Goal: Task Accomplishment & Management: Use online tool/utility

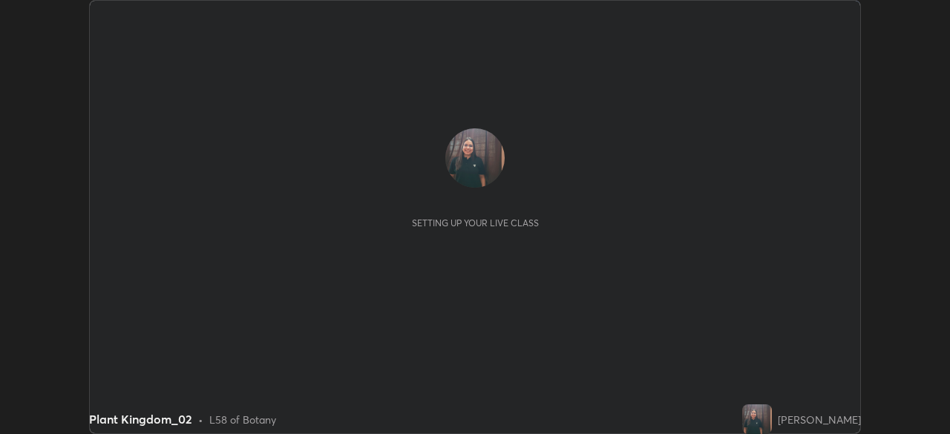
scroll to position [434, 949]
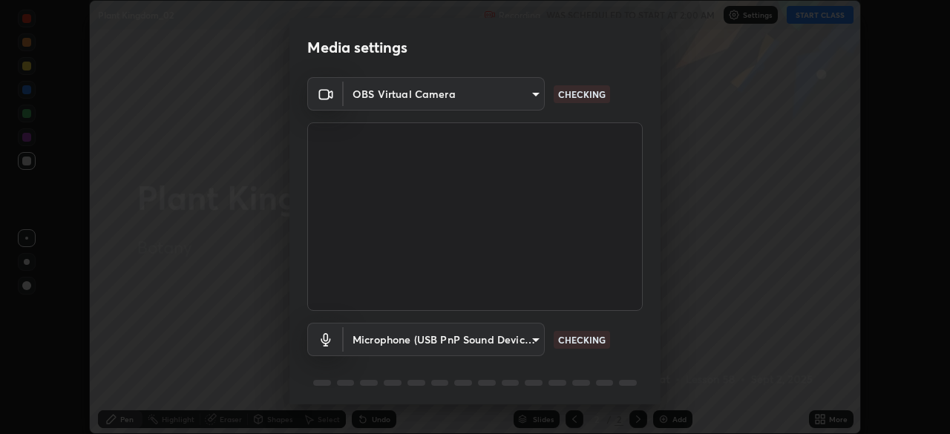
type input "d64d47ec9df49bf16df3be139c80778ada659e70263b5e9972ae33db9fa5459d"
type input "51a22c1431b769a8bb8d408626adf62a2672edeebd2159a8188921bb0d946e59"
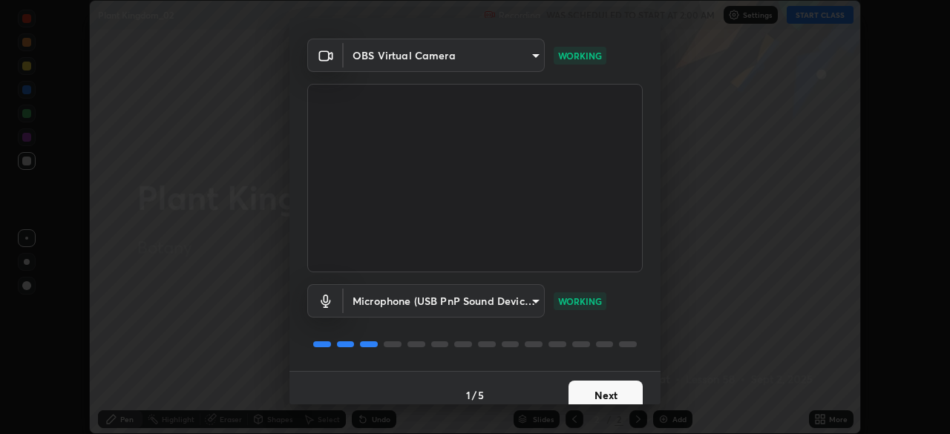
scroll to position [53, 0]
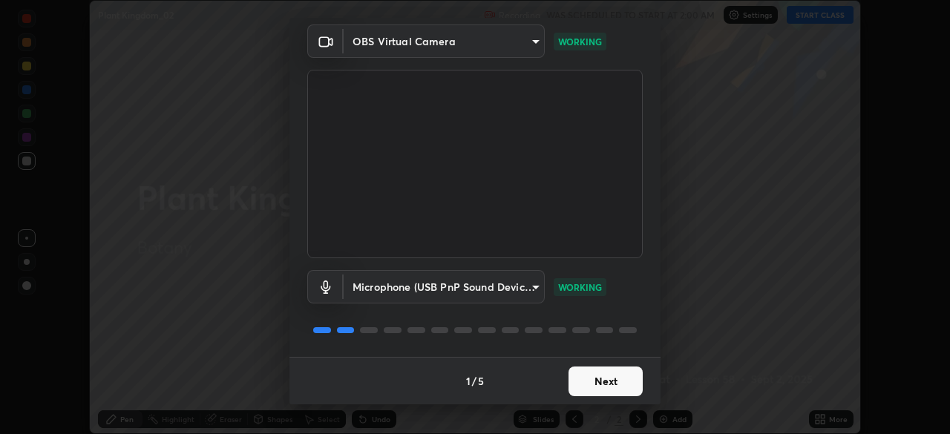
click at [594, 389] on button "Next" at bounding box center [605, 381] width 74 height 30
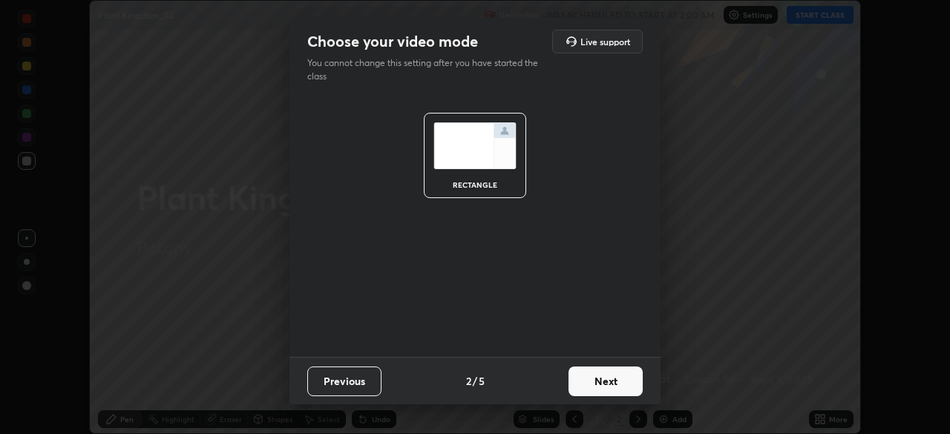
scroll to position [0, 0]
click at [590, 382] on button "Next" at bounding box center [605, 381] width 74 height 30
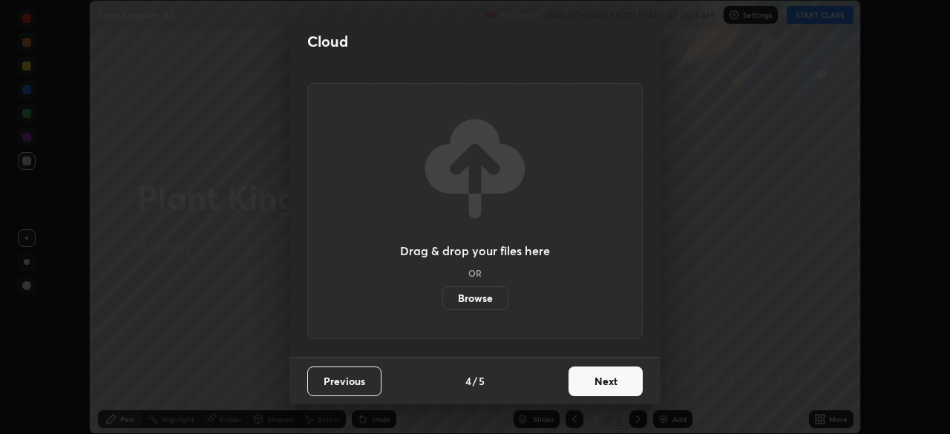
click at [590, 383] on button "Next" at bounding box center [605, 381] width 74 height 30
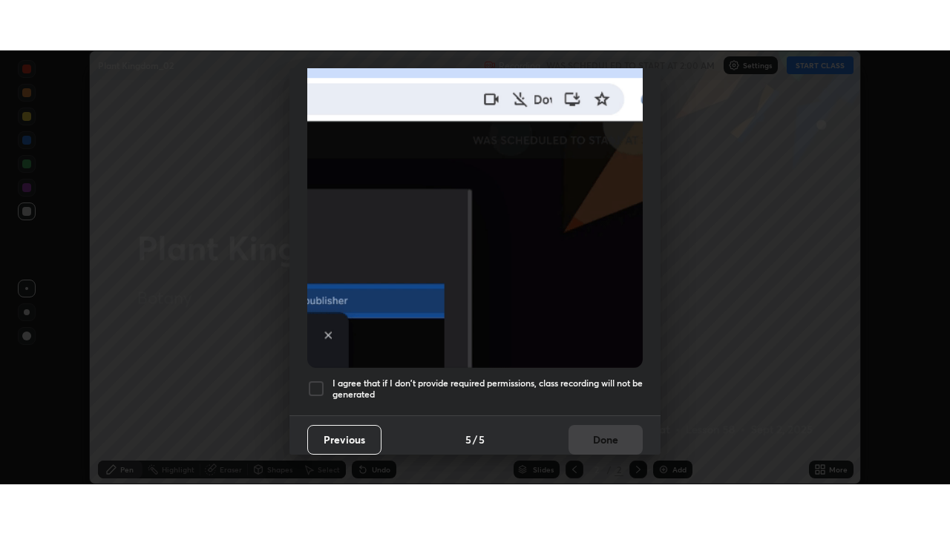
scroll to position [355, 0]
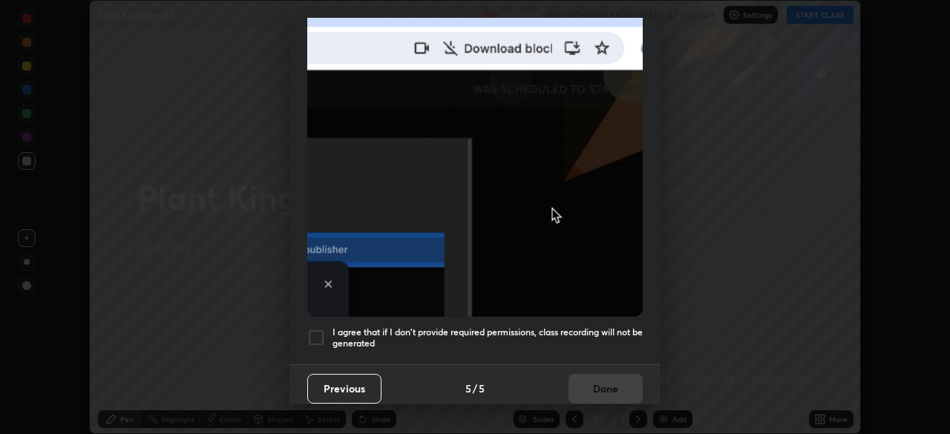
click at [316, 333] on div at bounding box center [316, 338] width 18 height 18
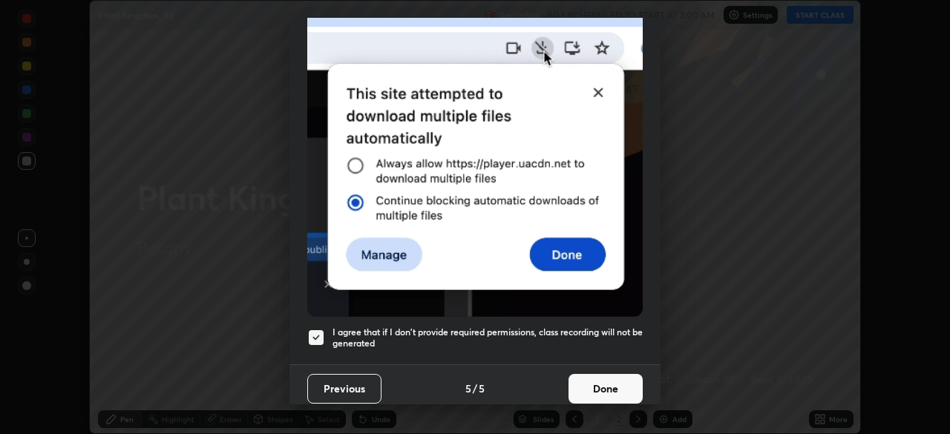
click at [609, 374] on button "Done" at bounding box center [605, 389] width 74 height 30
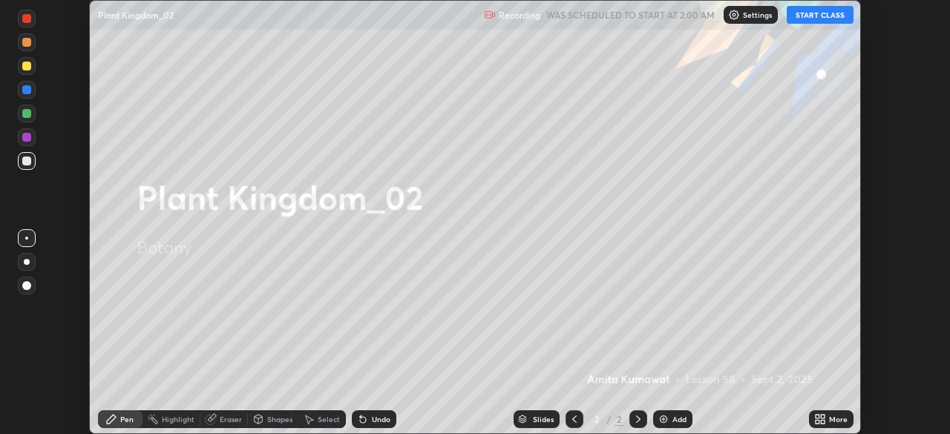
click at [831, 15] on button "START CLASS" at bounding box center [819, 15] width 67 height 18
click at [815, 426] on div "More" at bounding box center [831, 419] width 45 height 18
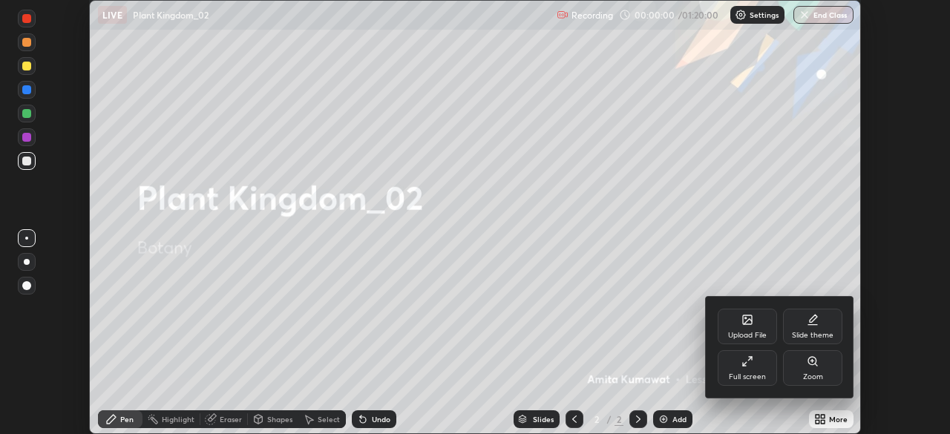
click at [755, 362] on div "Full screen" at bounding box center [746, 368] width 59 height 36
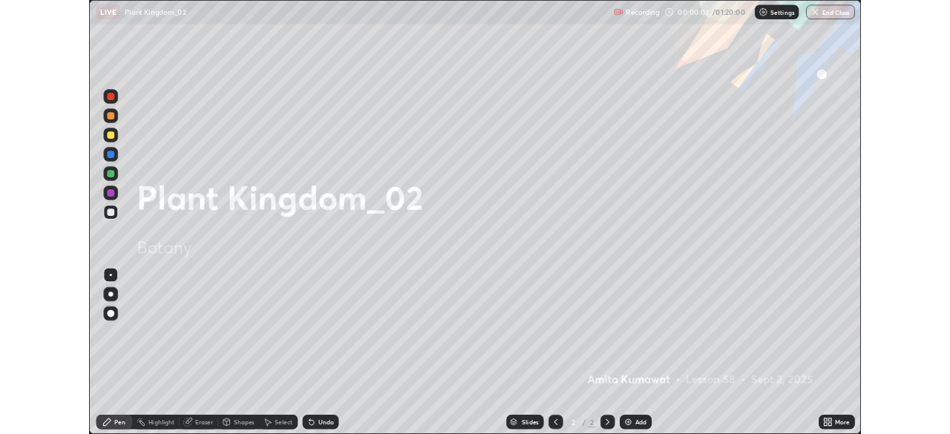
scroll to position [534, 950]
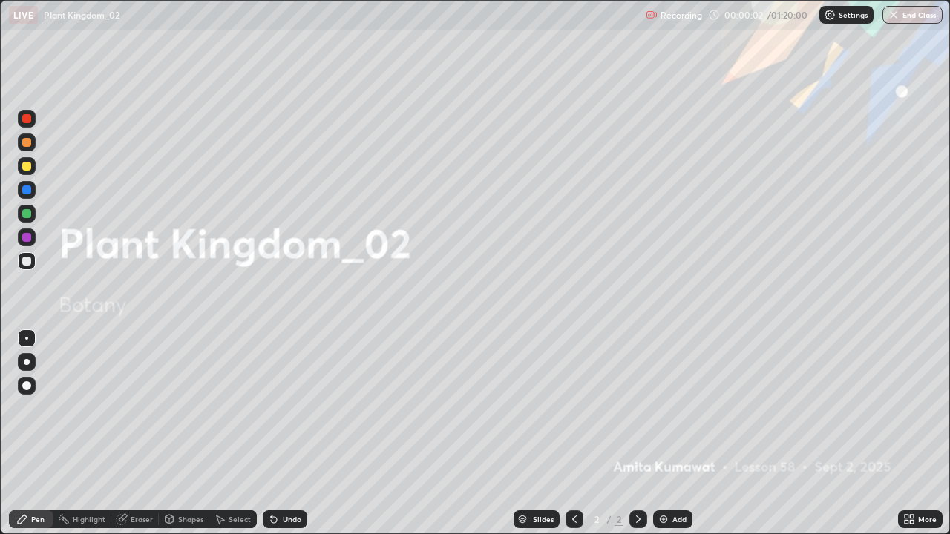
click at [636, 433] on icon at bounding box center [638, 519] width 12 height 12
click at [655, 433] on div "Add" at bounding box center [672, 519] width 39 height 18
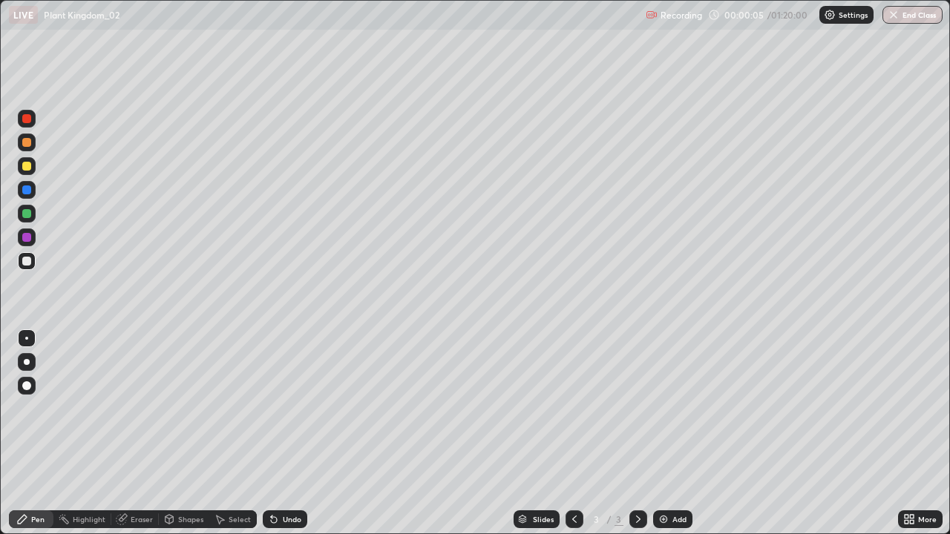
click at [27, 362] on div at bounding box center [27, 362] width 6 height 6
click at [27, 264] on div at bounding box center [26, 261] width 9 height 9
click at [27, 361] on div at bounding box center [27, 362] width 6 height 6
click at [30, 215] on div at bounding box center [26, 213] width 9 height 9
click at [330, 164] on icon at bounding box center [335, 159] width 12 height 12
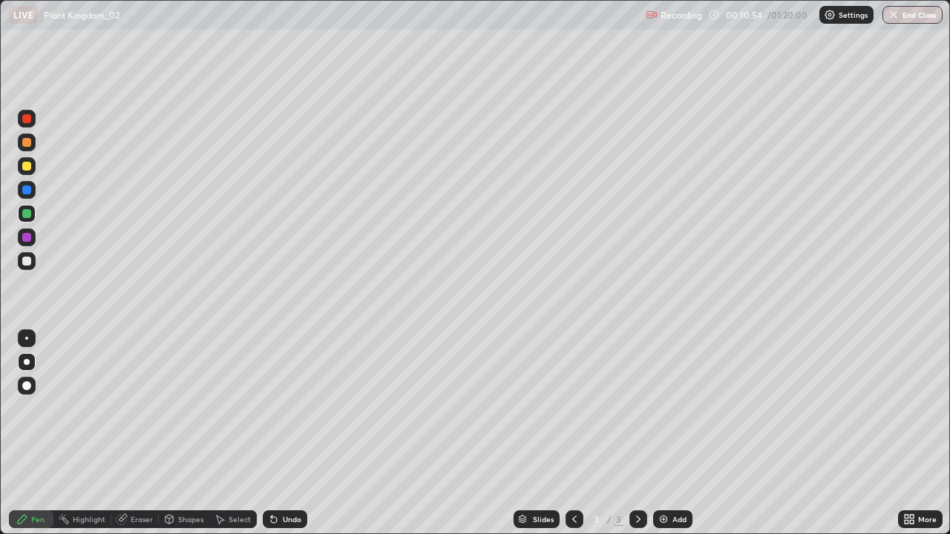
click at [24, 240] on div at bounding box center [26, 237] width 9 height 9
click at [26, 191] on div at bounding box center [26, 189] width 9 height 9
click at [25, 214] on div at bounding box center [26, 213] width 9 height 9
click at [28, 255] on div at bounding box center [27, 261] width 18 height 18
click at [30, 117] on div at bounding box center [26, 118] width 9 height 9
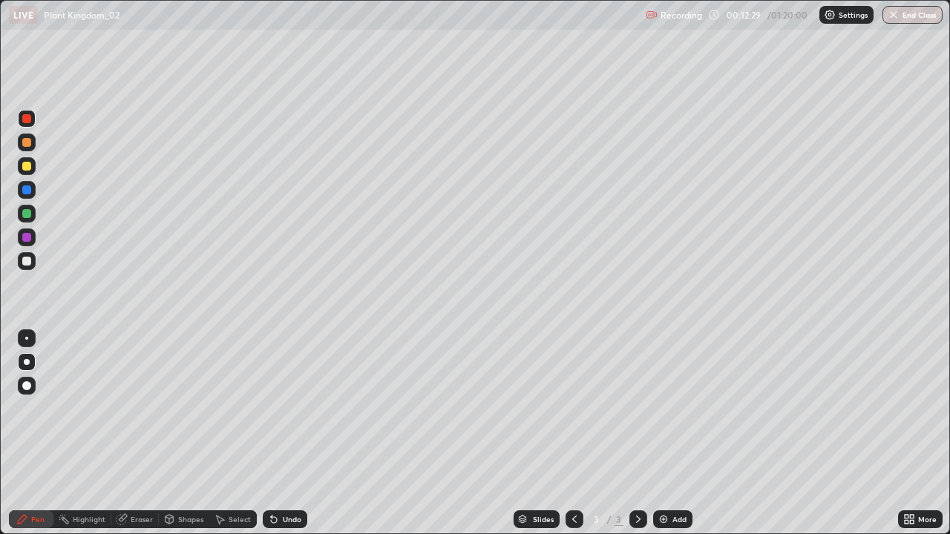
click at [26, 263] on div at bounding box center [26, 261] width 9 height 9
click at [661, 433] on img at bounding box center [663, 519] width 12 height 12
click at [32, 142] on div at bounding box center [27, 143] width 18 height 18
click at [25, 260] on div at bounding box center [26, 261] width 9 height 9
click at [27, 214] on div at bounding box center [26, 213] width 9 height 9
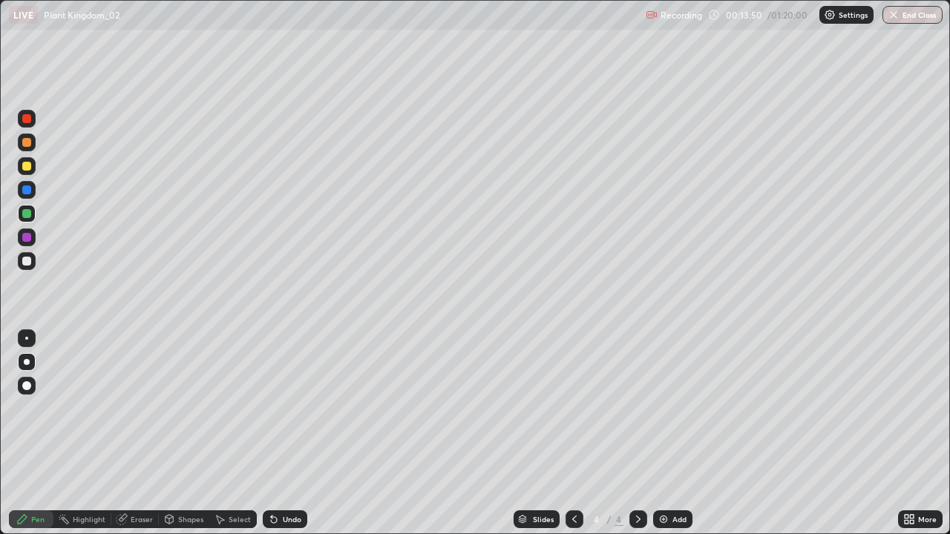
click at [26, 237] on div at bounding box center [26, 237] width 9 height 9
click at [294, 433] on div "Undo" at bounding box center [292, 519] width 19 height 7
click at [300, 433] on div "Undo" at bounding box center [285, 519] width 45 height 18
click at [31, 148] on div at bounding box center [27, 143] width 18 height 18
click at [27, 121] on div at bounding box center [26, 118] width 9 height 9
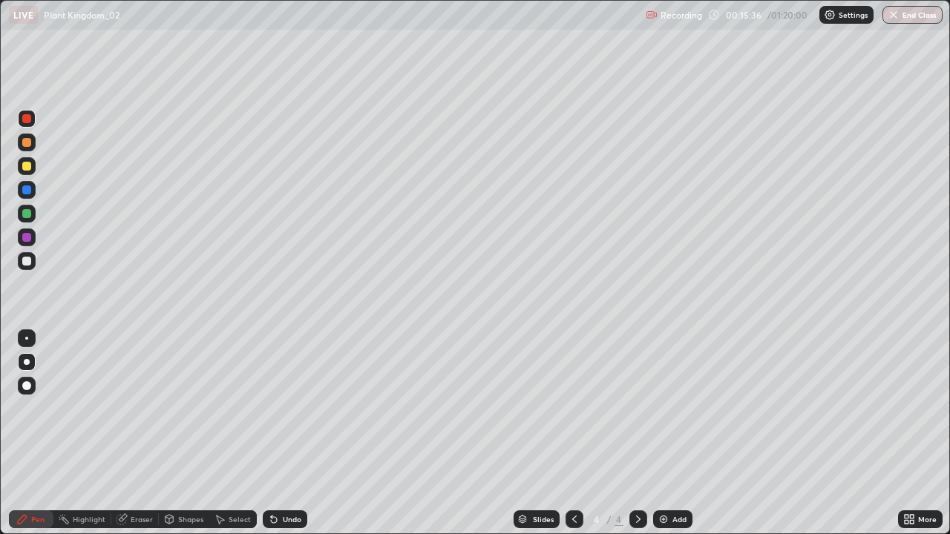
click at [22, 260] on div at bounding box center [26, 261] width 9 height 9
click at [30, 239] on div at bounding box center [26, 237] width 9 height 9
click at [660, 433] on img at bounding box center [663, 519] width 12 height 12
click at [27, 261] on div at bounding box center [26, 261] width 9 height 9
click at [30, 240] on div at bounding box center [27, 237] width 18 height 18
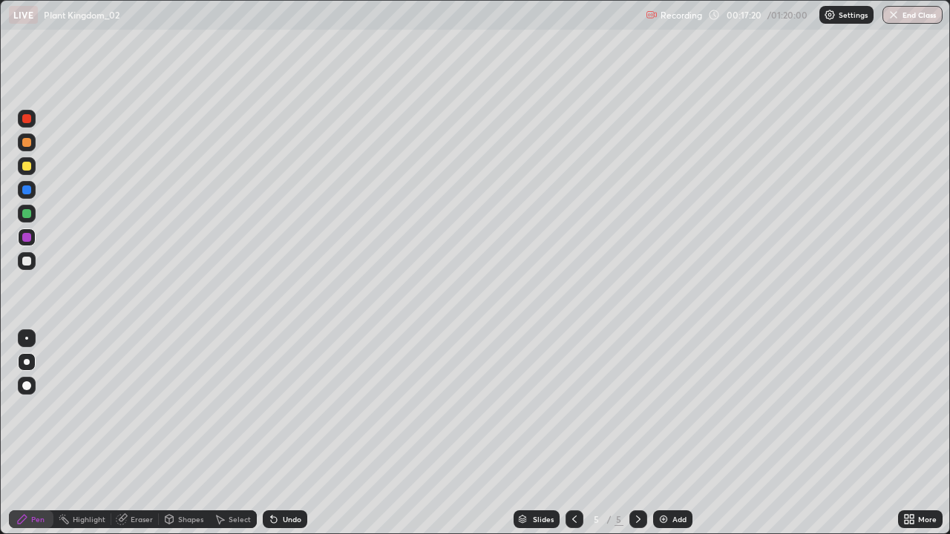
click at [26, 257] on div at bounding box center [26, 261] width 9 height 9
click at [24, 210] on div at bounding box center [26, 213] width 9 height 9
click at [33, 191] on div at bounding box center [27, 190] width 18 height 18
click at [27, 257] on div at bounding box center [26, 261] width 9 height 9
click at [572, 433] on icon at bounding box center [574, 519] width 4 height 7
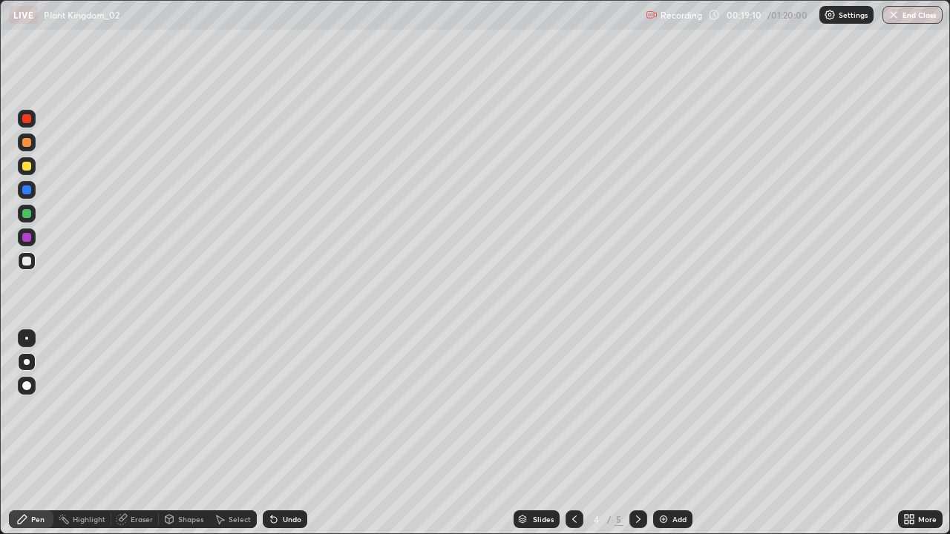
click at [636, 433] on icon at bounding box center [638, 519] width 12 height 12
click at [571, 433] on icon at bounding box center [574, 519] width 12 height 12
click at [634, 433] on icon at bounding box center [638, 519] width 12 height 12
click at [638, 433] on icon at bounding box center [638, 519] width 12 height 12
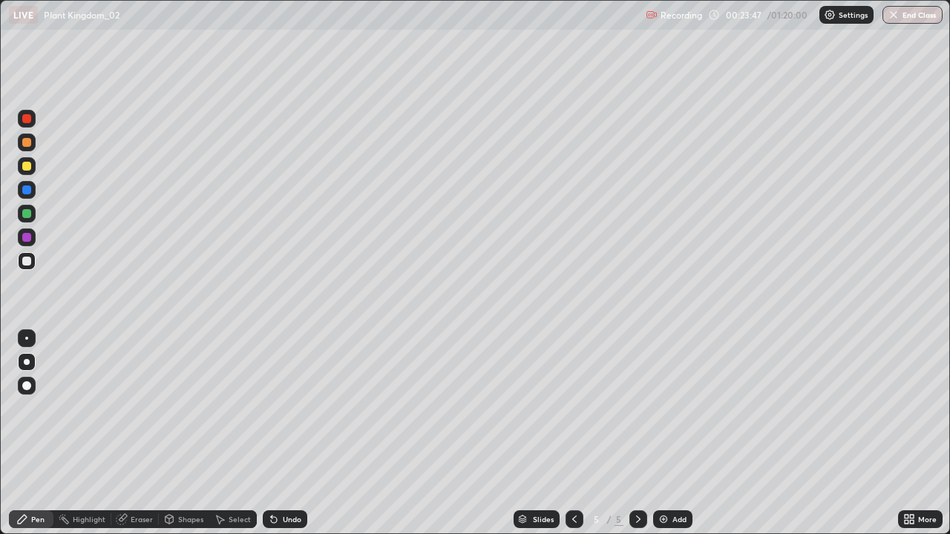
click at [126, 433] on icon at bounding box center [122, 519] width 12 height 12
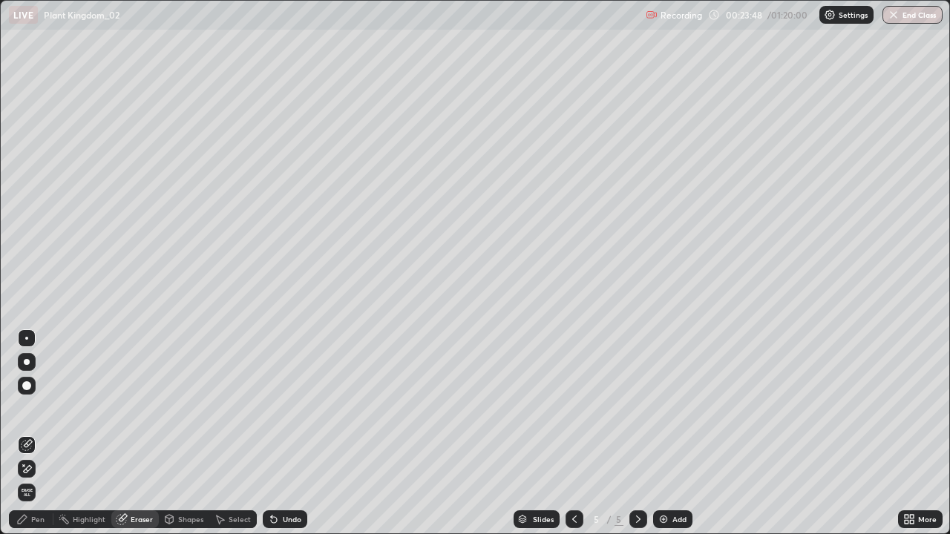
click at [22, 433] on icon at bounding box center [22, 519] width 9 height 9
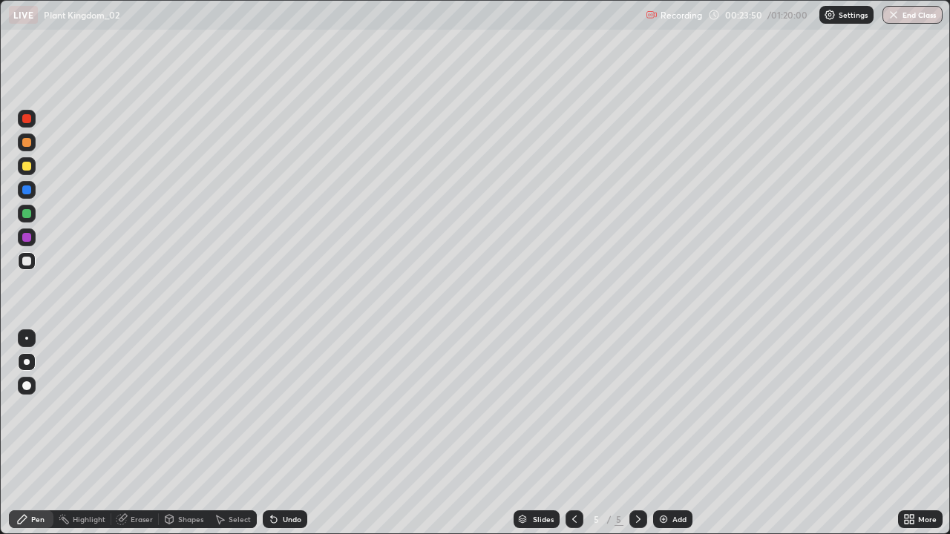
click at [30, 238] on div at bounding box center [26, 237] width 9 height 9
click at [28, 215] on div at bounding box center [26, 213] width 9 height 9
click at [662, 433] on img at bounding box center [663, 519] width 12 height 12
click at [27, 237] on div at bounding box center [26, 237] width 9 height 9
click at [27, 144] on div at bounding box center [26, 142] width 9 height 9
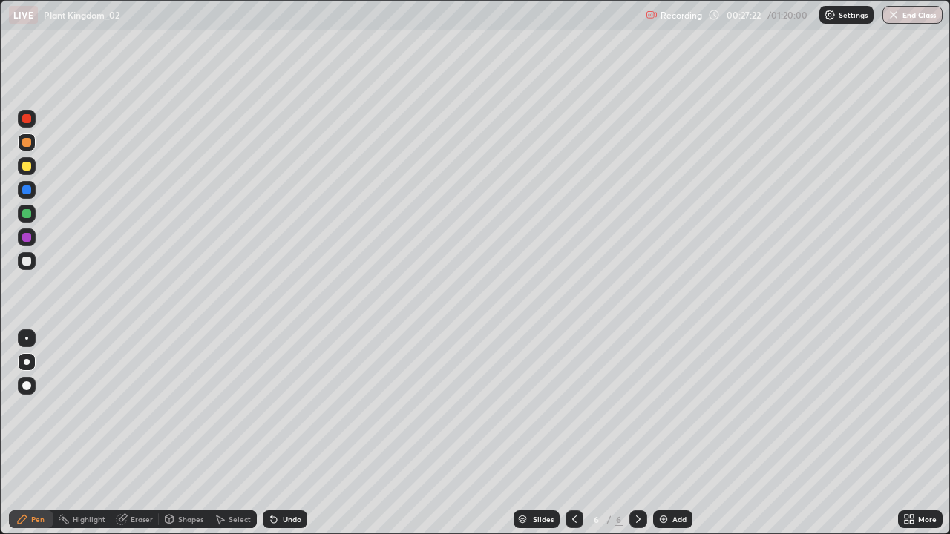
click at [26, 263] on div at bounding box center [26, 261] width 9 height 9
click at [24, 237] on div at bounding box center [26, 237] width 9 height 9
click at [30, 216] on div at bounding box center [26, 213] width 9 height 9
click at [289, 433] on div "Undo" at bounding box center [292, 519] width 19 height 7
click at [33, 264] on div at bounding box center [27, 261] width 18 height 18
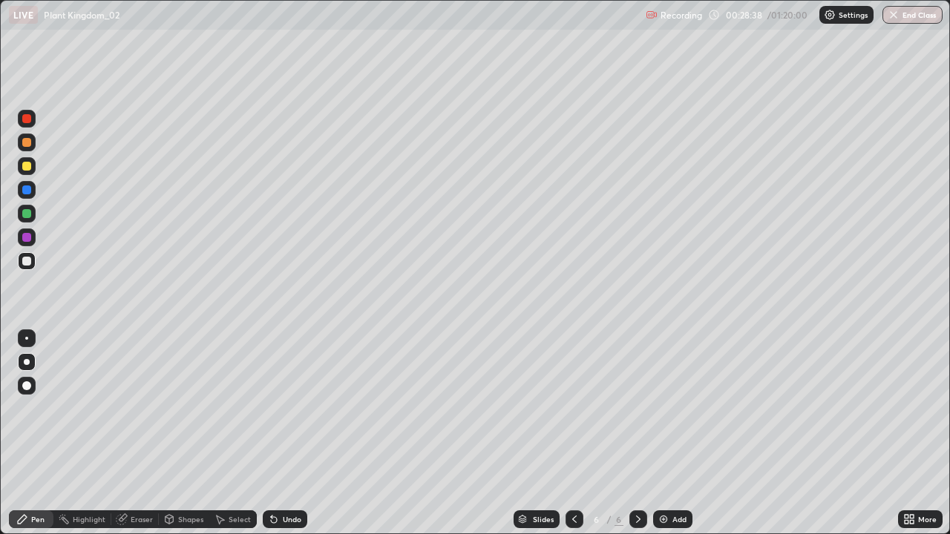
click at [27, 236] on div at bounding box center [26, 237] width 9 height 9
click at [32, 260] on div at bounding box center [27, 261] width 18 height 18
click at [573, 433] on icon at bounding box center [574, 519] width 12 height 12
click at [637, 433] on icon at bounding box center [638, 519] width 12 height 12
click at [661, 433] on img at bounding box center [663, 519] width 12 height 12
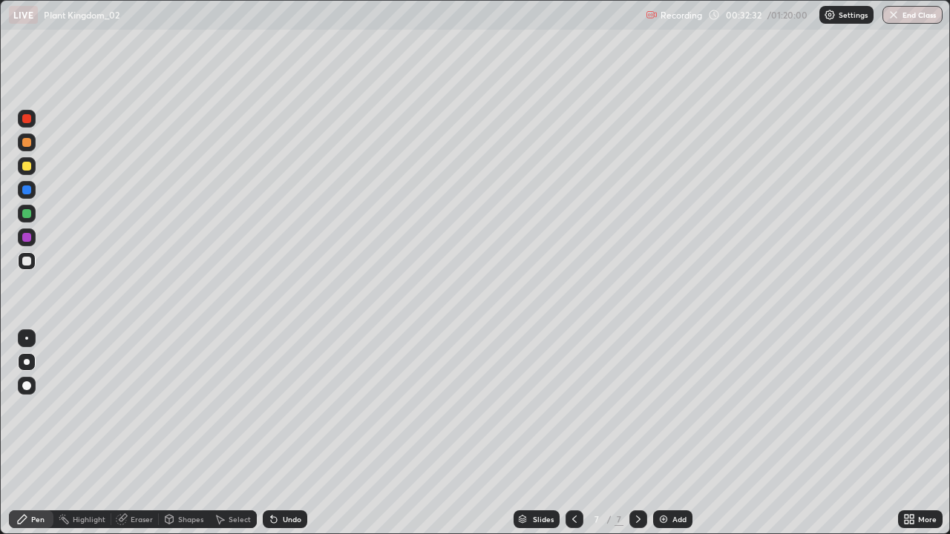
click at [20, 142] on div at bounding box center [27, 143] width 18 height 18
click at [29, 213] on div at bounding box center [26, 213] width 9 height 9
click at [25, 190] on div at bounding box center [26, 189] width 9 height 9
click at [27, 263] on div at bounding box center [26, 261] width 9 height 9
click at [283, 433] on div "Undo" at bounding box center [292, 519] width 19 height 7
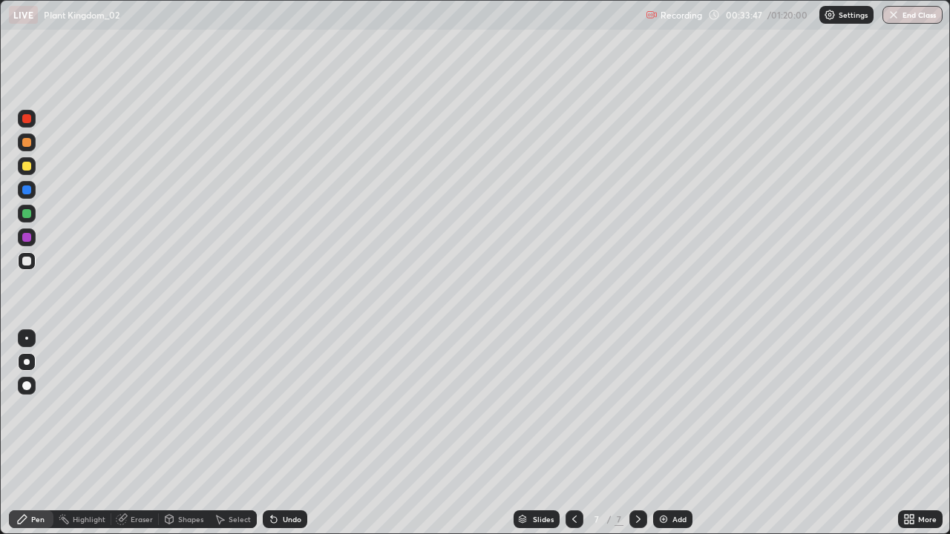
click at [287, 433] on div "Undo" at bounding box center [292, 519] width 19 height 7
click at [24, 239] on div at bounding box center [26, 237] width 9 height 9
click at [294, 433] on div "Undo" at bounding box center [292, 519] width 19 height 7
click at [27, 261] on div at bounding box center [26, 261] width 9 height 9
click at [304, 433] on div "Undo" at bounding box center [285, 519] width 45 height 18
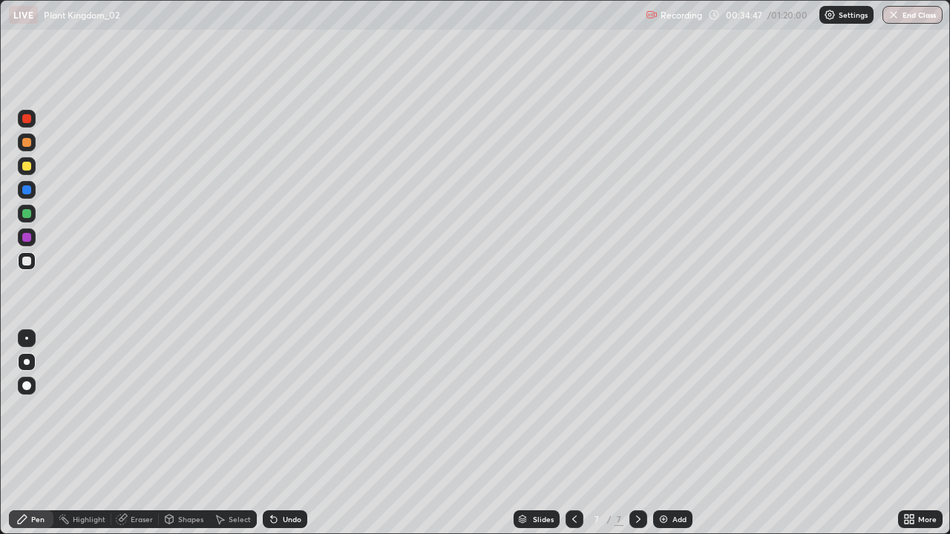
click at [303, 433] on div "Undo" at bounding box center [285, 519] width 45 height 18
click at [661, 433] on img at bounding box center [663, 519] width 12 height 12
click at [24, 238] on div at bounding box center [26, 237] width 9 height 9
click at [35, 257] on div at bounding box center [27, 261] width 18 height 18
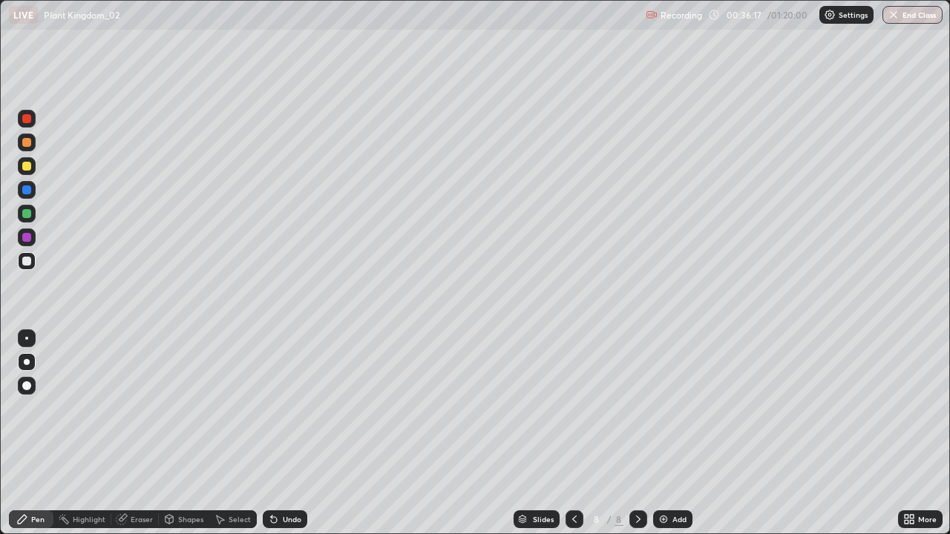
click at [291, 433] on div "Undo" at bounding box center [285, 519] width 45 height 18
click at [132, 433] on div "Eraser" at bounding box center [142, 519] width 22 height 7
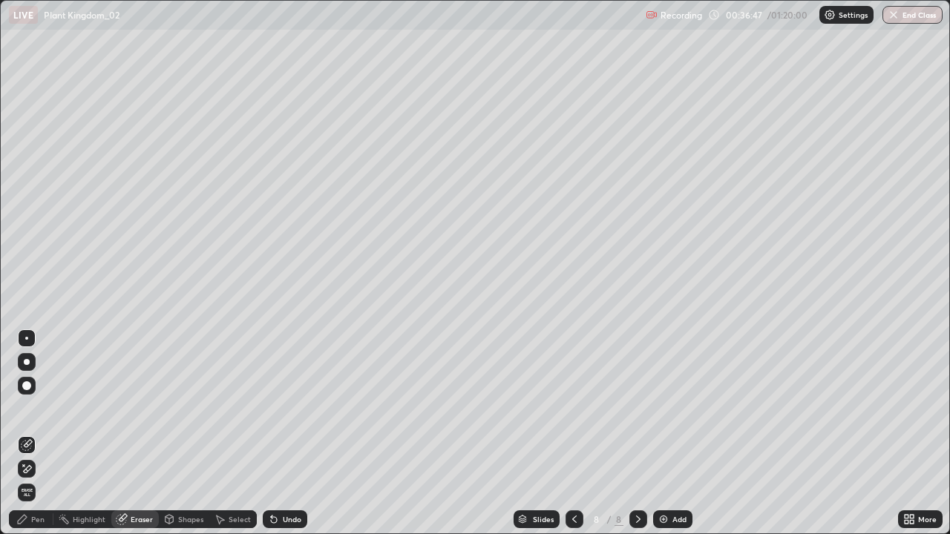
click at [45, 433] on div "Pen" at bounding box center [31, 519] width 45 height 18
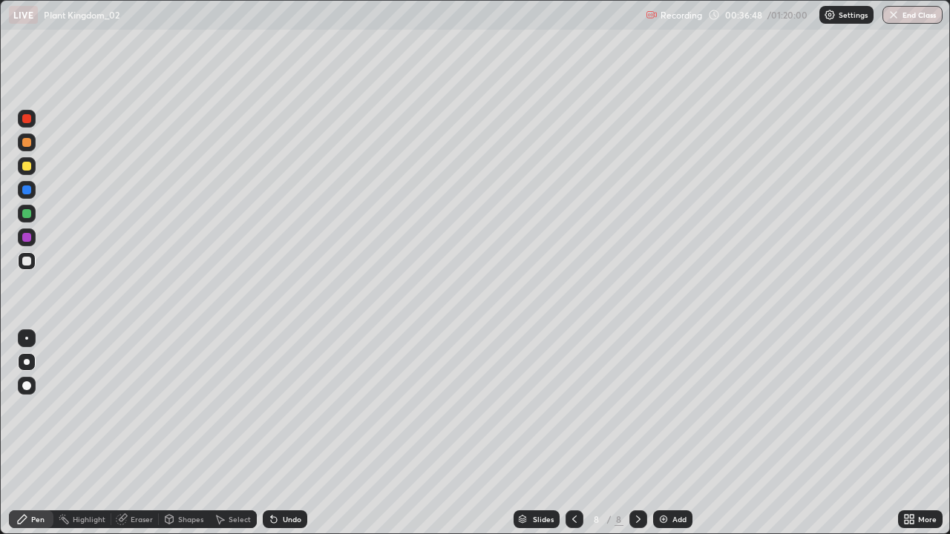
click at [26, 118] on div at bounding box center [26, 118] width 9 height 9
click at [33, 259] on div at bounding box center [27, 261] width 18 height 18
click at [571, 433] on icon at bounding box center [574, 519] width 12 height 12
click at [571, 433] on div at bounding box center [574, 519] width 18 height 18
click at [637, 433] on icon at bounding box center [638, 519] width 12 height 12
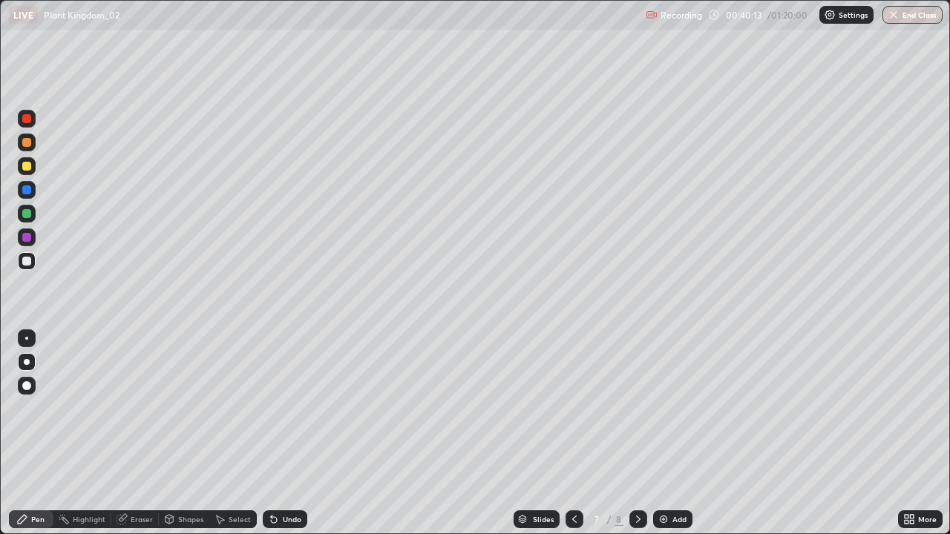
click at [634, 433] on icon at bounding box center [638, 519] width 12 height 12
click at [913, 433] on icon at bounding box center [912, 522] width 4 height 4
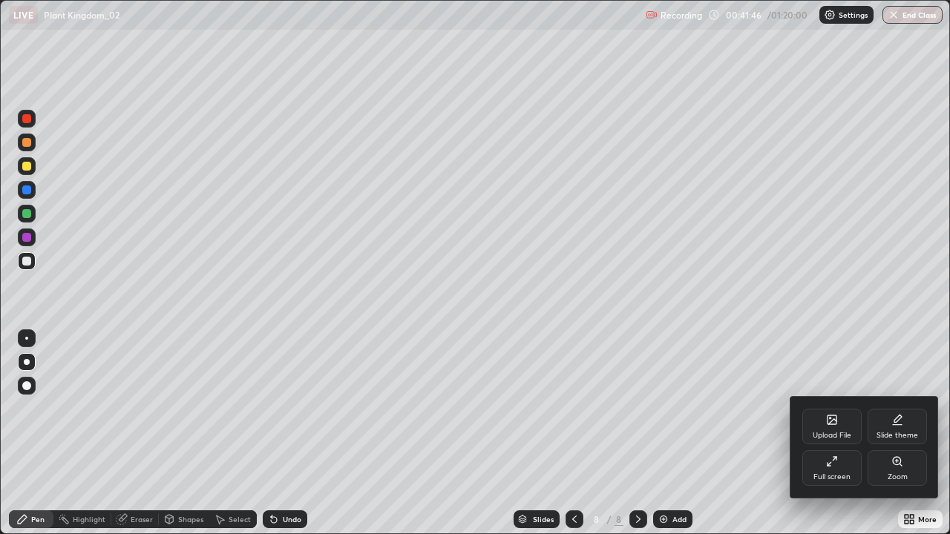
click at [832, 433] on icon at bounding box center [832, 462] width 12 height 12
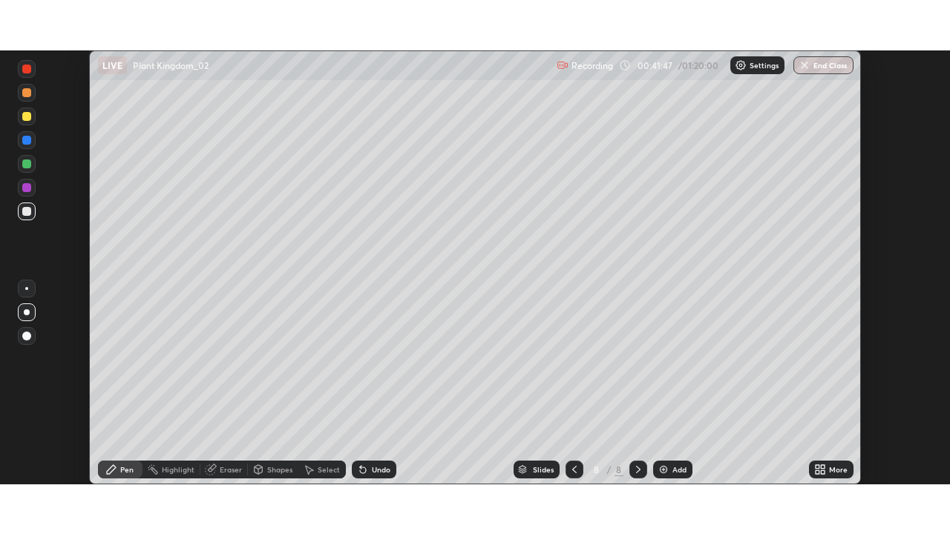
scroll to position [73754, 73238]
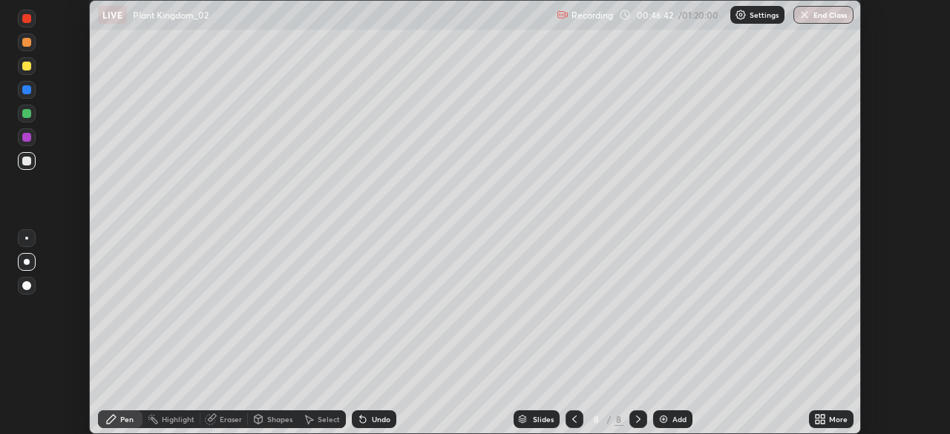
click at [821, 417] on icon at bounding box center [823, 417] width 4 height 4
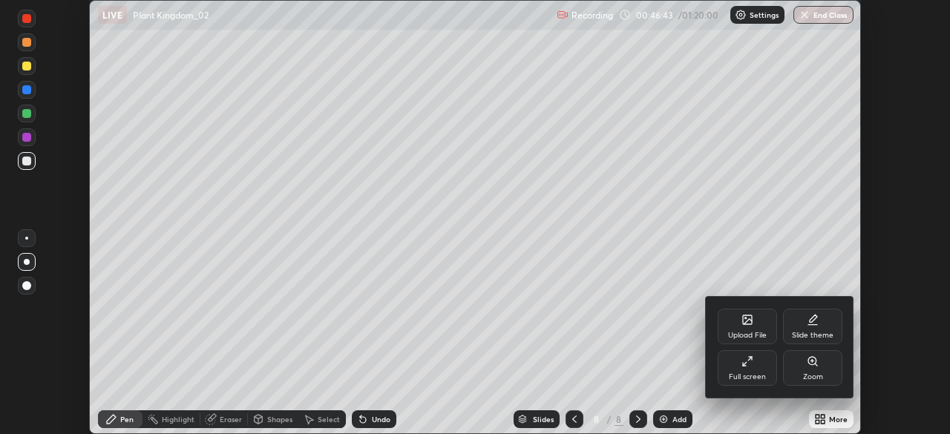
click at [754, 369] on div "Full screen" at bounding box center [746, 368] width 59 height 36
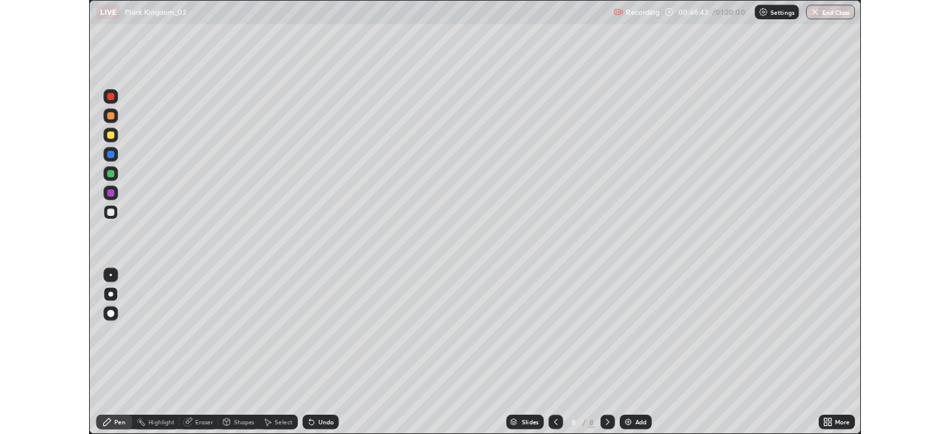
scroll to position [534, 950]
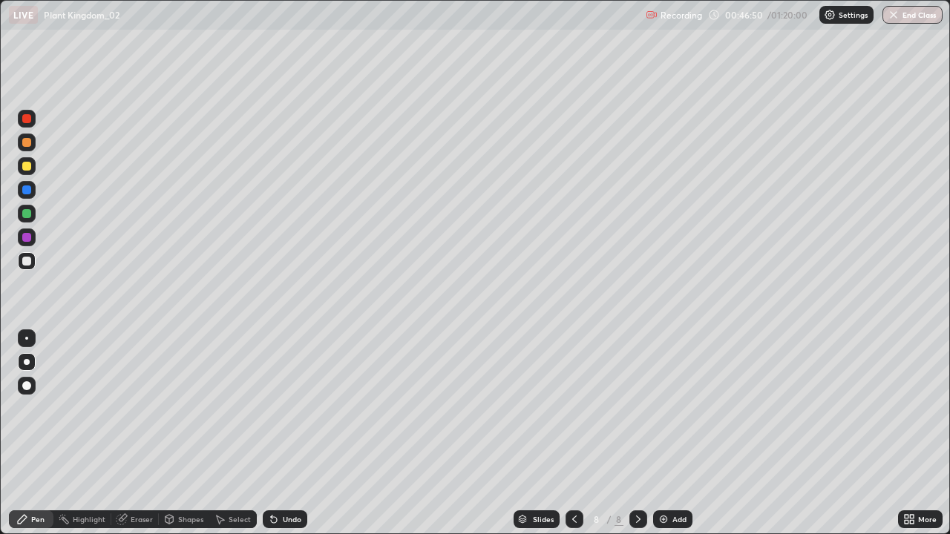
click at [663, 433] on img at bounding box center [663, 519] width 12 height 12
click at [26, 234] on div at bounding box center [26, 237] width 9 height 9
click at [30, 257] on div at bounding box center [26, 261] width 9 height 9
click at [27, 211] on div at bounding box center [26, 213] width 9 height 9
click at [27, 261] on div at bounding box center [26, 261] width 9 height 9
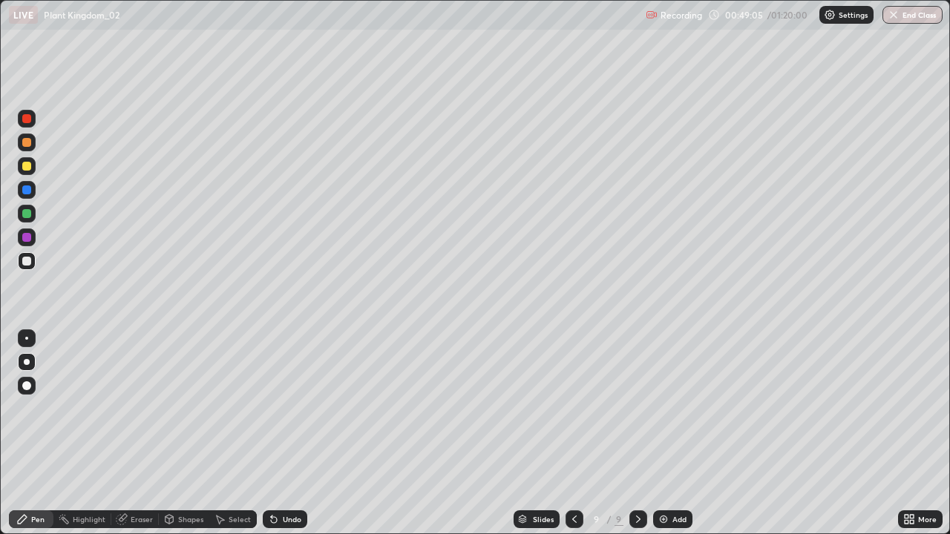
click at [25, 237] on div at bounding box center [26, 237] width 9 height 9
click at [283, 433] on div "Undo" at bounding box center [292, 519] width 19 height 7
click at [664, 433] on img at bounding box center [663, 519] width 12 height 12
click at [27, 261] on div at bounding box center [26, 261] width 9 height 9
click at [28, 146] on div at bounding box center [26, 142] width 9 height 9
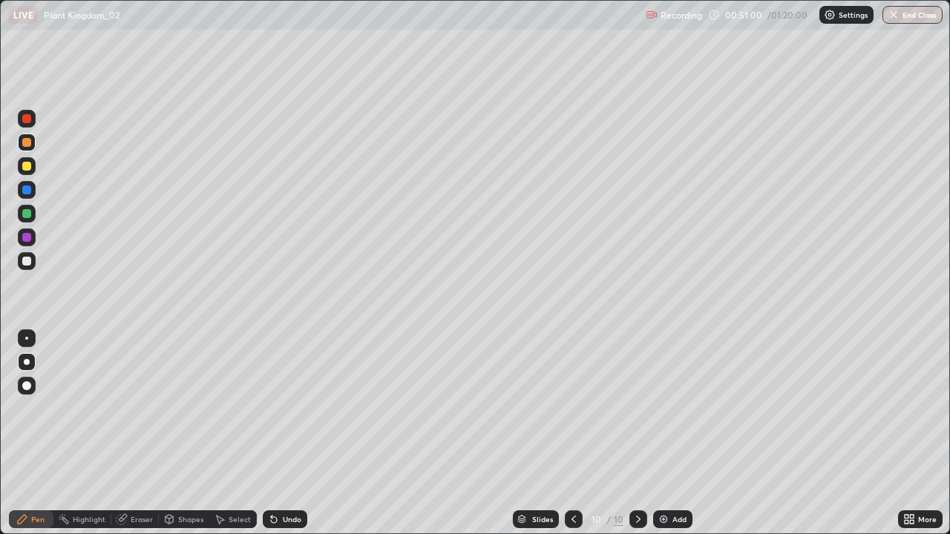
click at [29, 235] on div at bounding box center [26, 237] width 9 height 9
click at [27, 262] on div at bounding box center [26, 261] width 9 height 9
click at [25, 214] on div at bounding box center [26, 213] width 9 height 9
click at [26, 238] on div at bounding box center [26, 237] width 9 height 9
click at [35, 210] on div at bounding box center [27, 214] width 18 height 18
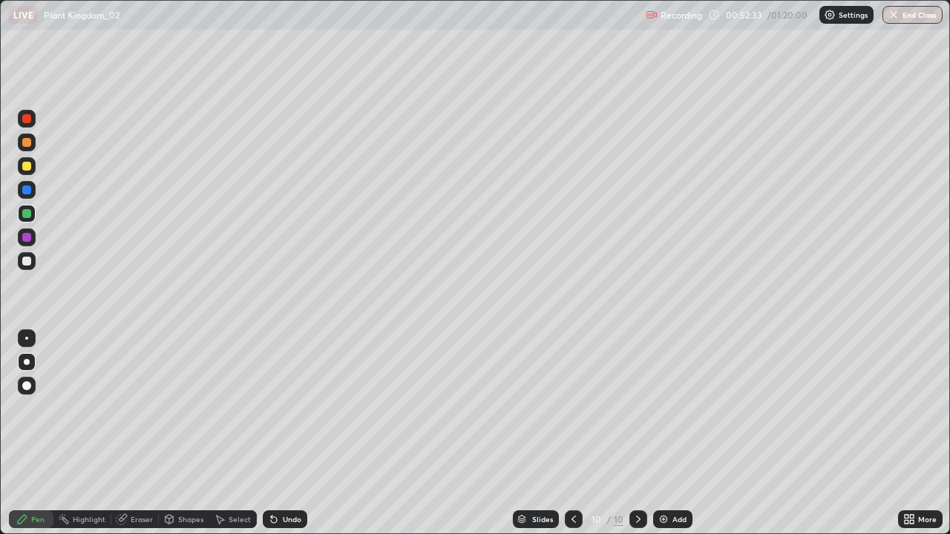
click at [33, 335] on div at bounding box center [27, 338] width 18 height 18
click at [24, 361] on div at bounding box center [27, 362] width 6 height 6
click at [24, 231] on div at bounding box center [27, 237] width 18 height 18
click at [32, 214] on div at bounding box center [27, 214] width 18 height 18
click at [19, 241] on div at bounding box center [27, 237] width 18 height 18
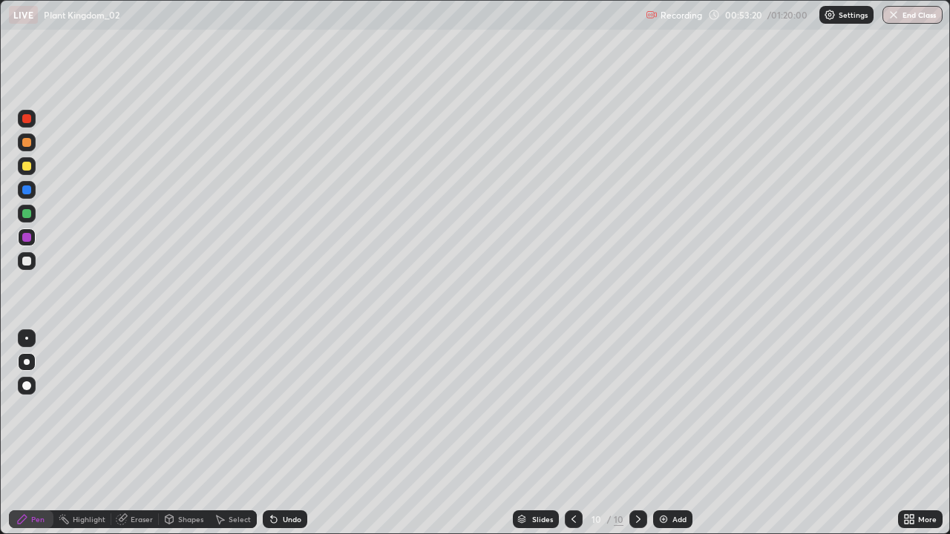
click at [33, 214] on div at bounding box center [27, 214] width 18 height 18
click at [660, 433] on img at bounding box center [663, 519] width 12 height 12
click at [22, 237] on div at bounding box center [26, 237] width 9 height 9
click at [28, 217] on div at bounding box center [26, 213] width 9 height 9
click at [32, 237] on div at bounding box center [27, 237] width 18 height 18
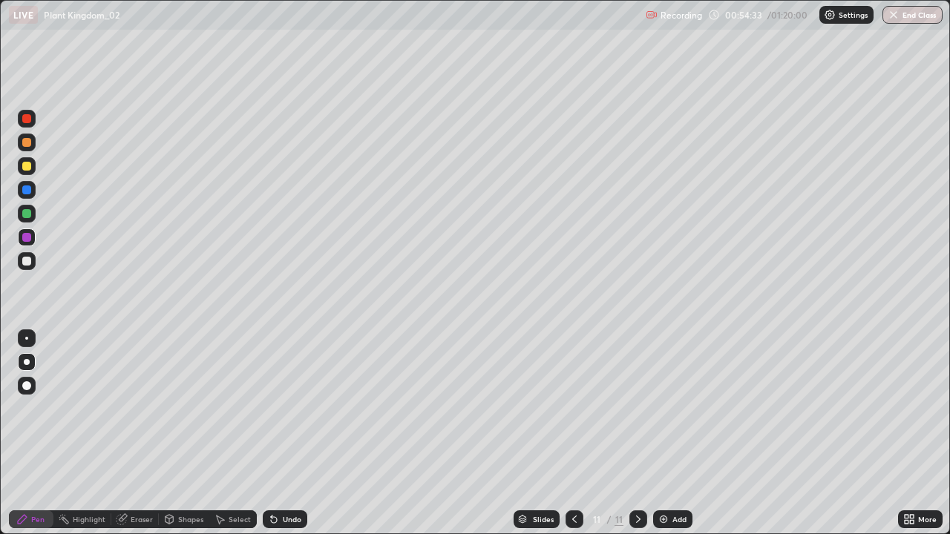
click at [33, 212] on div at bounding box center [27, 214] width 18 height 18
click at [32, 240] on div at bounding box center [27, 237] width 18 height 18
click at [569, 433] on div at bounding box center [574, 519] width 18 height 18
click at [638, 433] on div at bounding box center [638, 519] width 18 height 18
click at [571, 433] on icon at bounding box center [574, 519] width 12 height 12
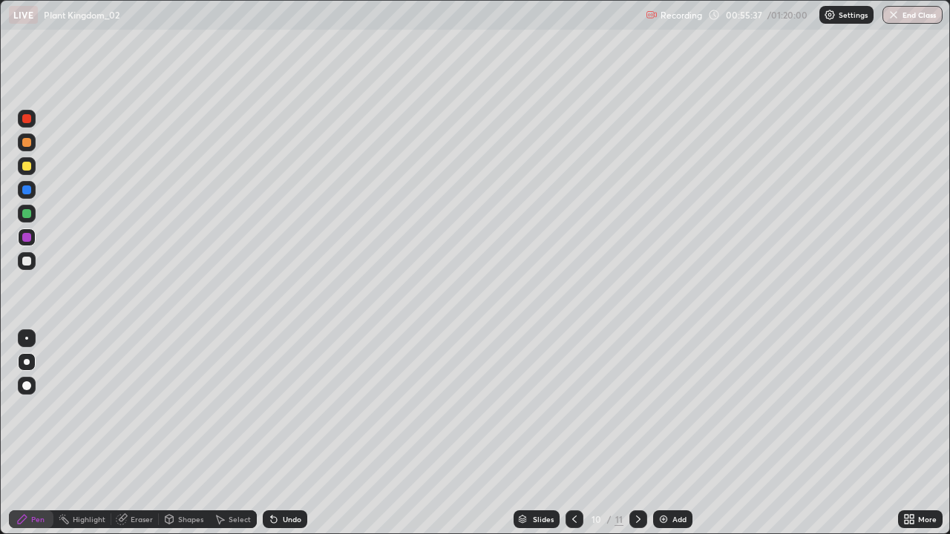
click at [572, 433] on icon at bounding box center [574, 519] width 12 height 12
click at [573, 433] on icon at bounding box center [574, 519] width 12 height 12
click at [633, 433] on div at bounding box center [638, 519] width 18 height 18
click at [637, 433] on icon at bounding box center [638, 519] width 4 height 7
click at [637, 433] on icon at bounding box center [638, 519] width 12 height 12
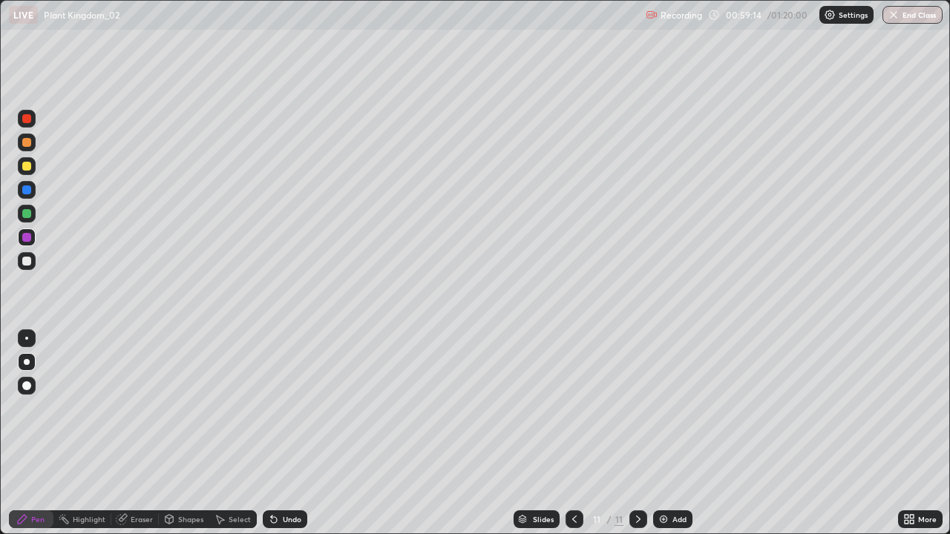
click at [573, 433] on icon at bounding box center [574, 519] width 12 height 12
click at [637, 433] on icon at bounding box center [638, 519] width 12 height 12
click at [25, 142] on div at bounding box center [26, 142] width 9 height 9
click at [30, 117] on div at bounding box center [26, 118] width 9 height 9
click at [24, 212] on div at bounding box center [26, 213] width 9 height 9
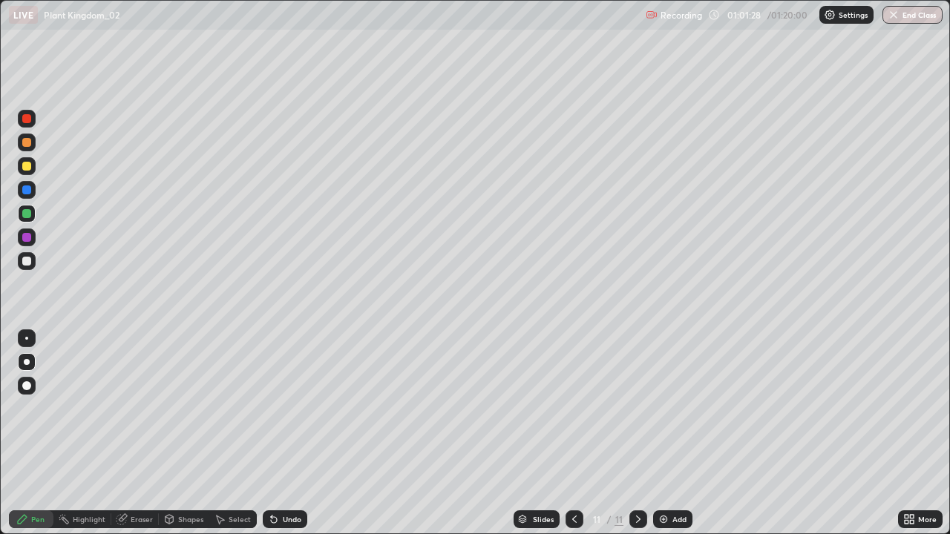
click at [271, 433] on icon at bounding box center [274, 520] width 6 height 6
click at [273, 433] on icon at bounding box center [274, 519] width 12 height 12
click at [272, 433] on icon at bounding box center [274, 520] width 6 height 6
click at [278, 433] on div "Undo" at bounding box center [285, 519] width 45 height 18
click at [30, 262] on div at bounding box center [26, 261] width 9 height 9
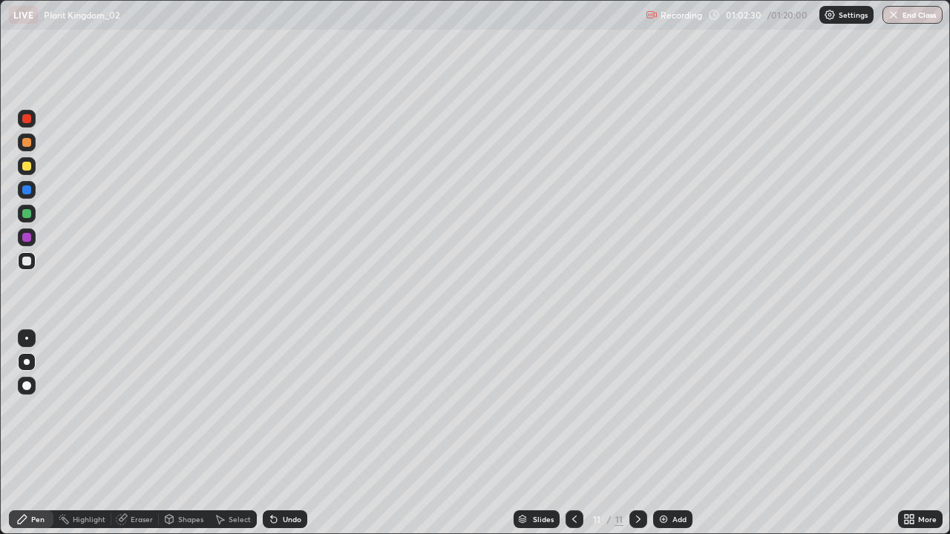
click at [661, 433] on img at bounding box center [663, 519] width 12 height 12
click at [26, 122] on div at bounding box center [26, 118] width 9 height 9
click at [27, 173] on div at bounding box center [27, 166] width 18 height 18
click at [291, 433] on div "Undo" at bounding box center [292, 519] width 19 height 7
click at [30, 197] on div at bounding box center [27, 190] width 18 height 18
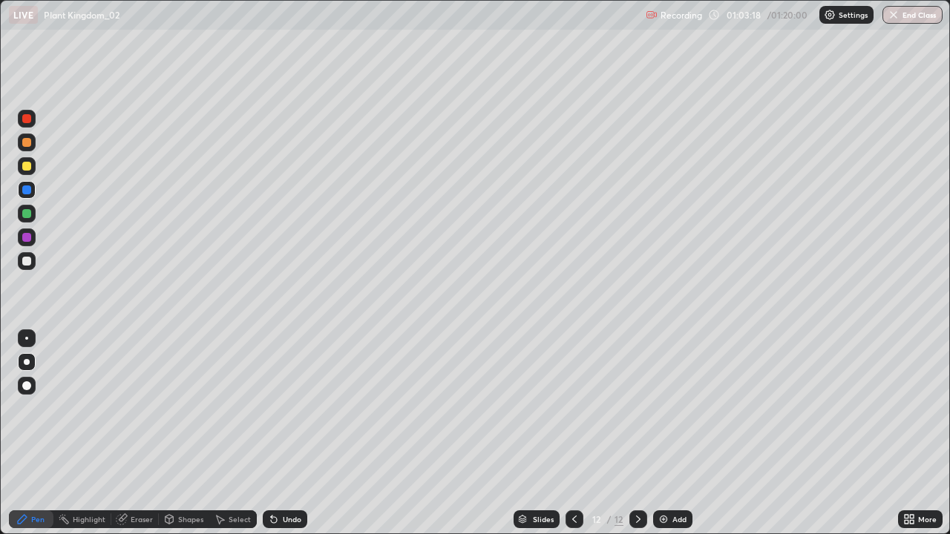
click at [28, 169] on div at bounding box center [26, 166] width 9 height 9
click at [31, 197] on div at bounding box center [27, 190] width 18 height 18
click at [26, 257] on div at bounding box center [26, 261] width 9 height 9
click at [573, 433] on icon at bounding box center [574, 519] width 12 height 12
click at [635, 433] on icon at bounding box center [638, 519] width 12 height 12
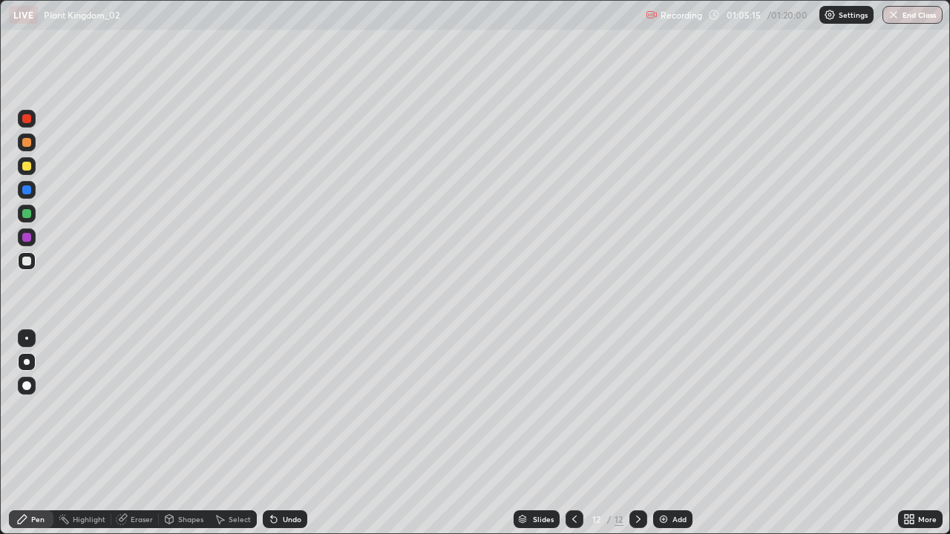
click at [27, 237] on div at bounding box center [26, 237] width 9 height 9
click at [24, 263] on div at bounding box center [26, 261] width 9 height 9
click at [25, 233] on div at bounding box center [26, 237] width 9 height 9
click at [33, 215] on div at bounding box center [27, 214] width 18 height 18
click at [659, 433] on img at bounding box center [663, 519] width 12 height 12
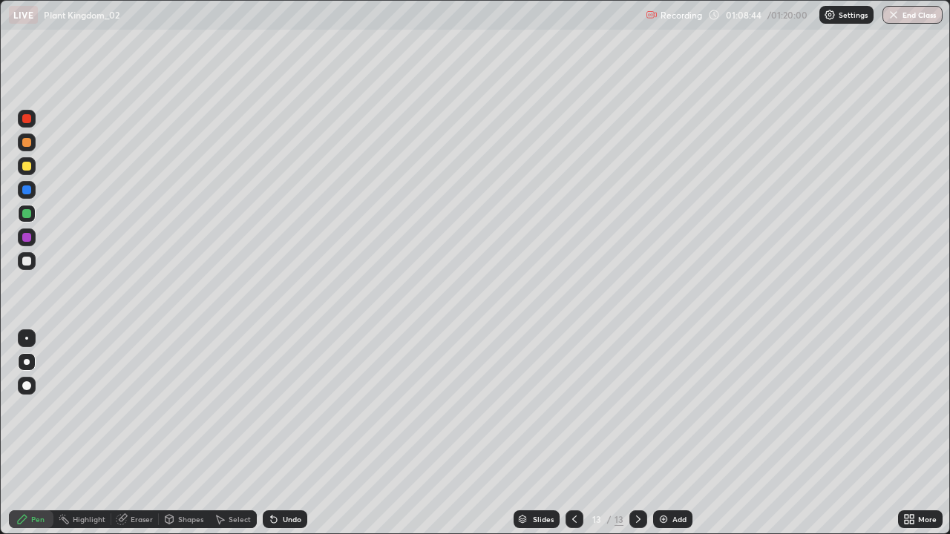
click at [30, 260] on div at bounding box center [26, 261] width 9 height 9
click at [23, 238] on div at bounding box center [26, 237] width 9 height 9
click at [33, 216] on div at bounding box center [27, 214] width 18 height 18
click at [29, 241] on div at bounding box center [26, 237] width 9 height 9
click at [27, 214] on div at bounding box center [26, 213] width 9 height 9
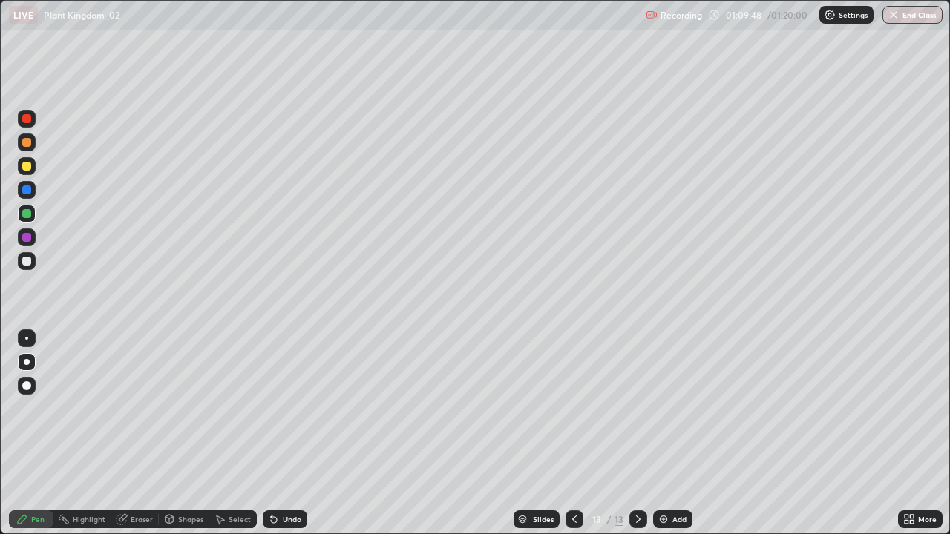
click at [27, 237] on div at bounding box center [26, 237] width 9 height 9
click at [27, 145] on div at bounding box center [26, 142] width 9 height 9
click at [668, 433] on div "Add" at bounding box center [672, 519] width 39 height 18
click at [24, 191] on div at bounding box center [26, 189] width 9 height 9
click at [571, 433] on div at bounding box center [574, 519] width 18 height 18
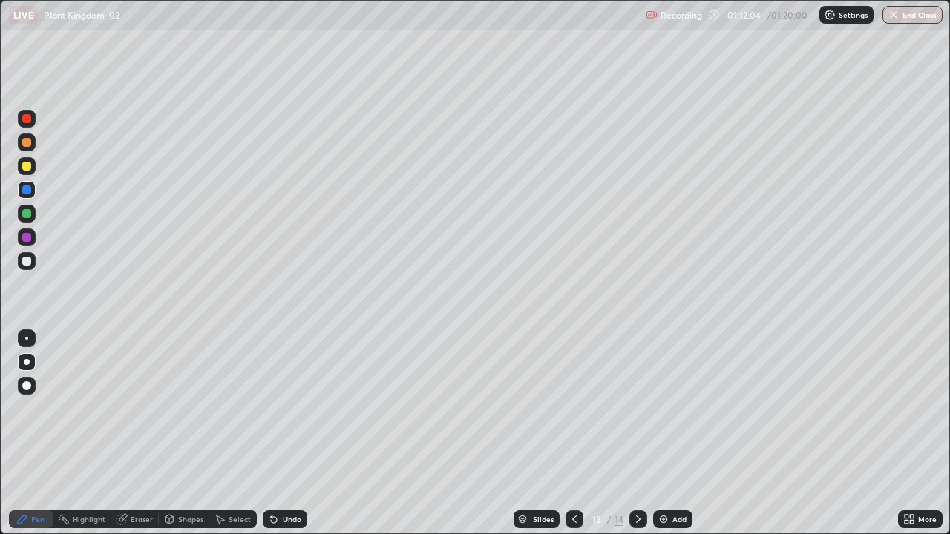
click at [125, 433] on icon at bounding box center [123, 517] width 8 height 7
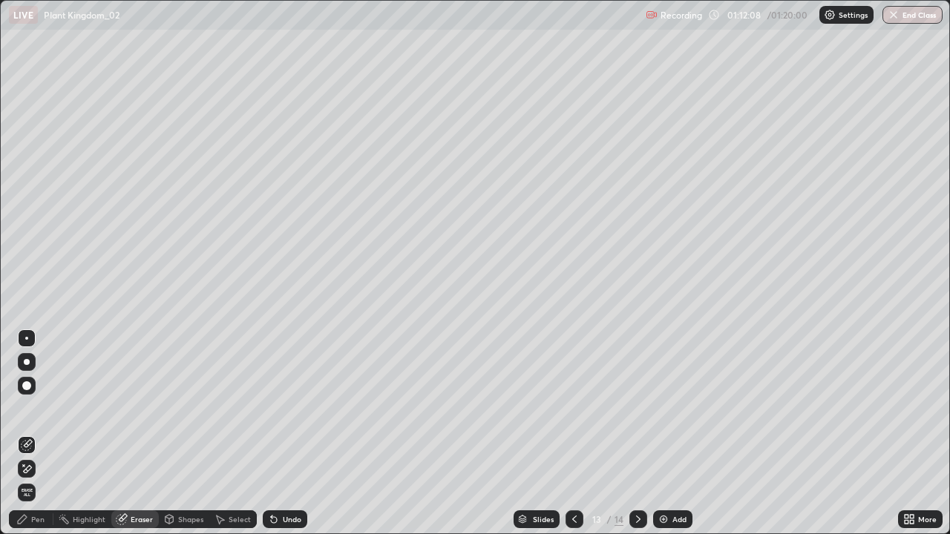
click at [30, 433] on div "Pen" at bounding box center [31, 519] width 45 height 18
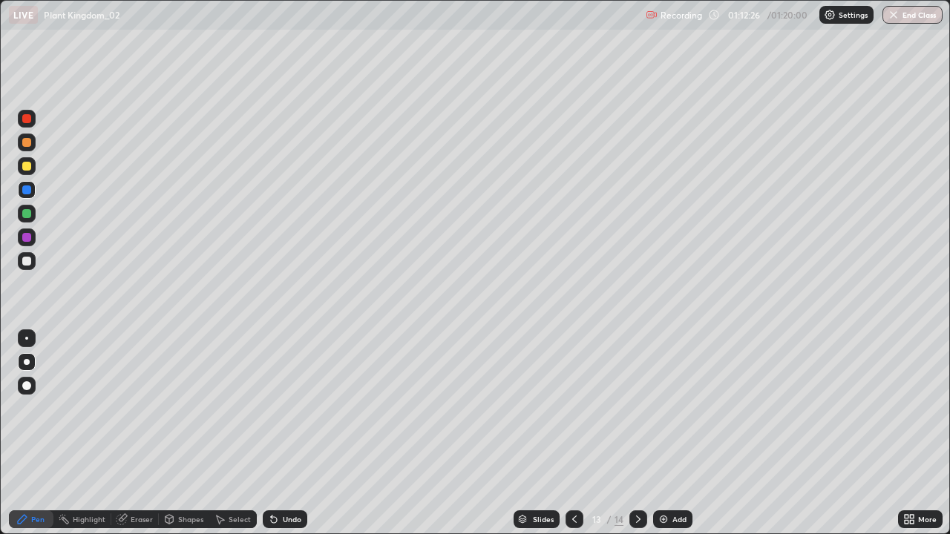
click at [637, 433] on icon at bounding box center [638, 519] width 12 height 12
click at [926, 17] on button "End Class" at bounding box center [913, 15] width 59 height 18
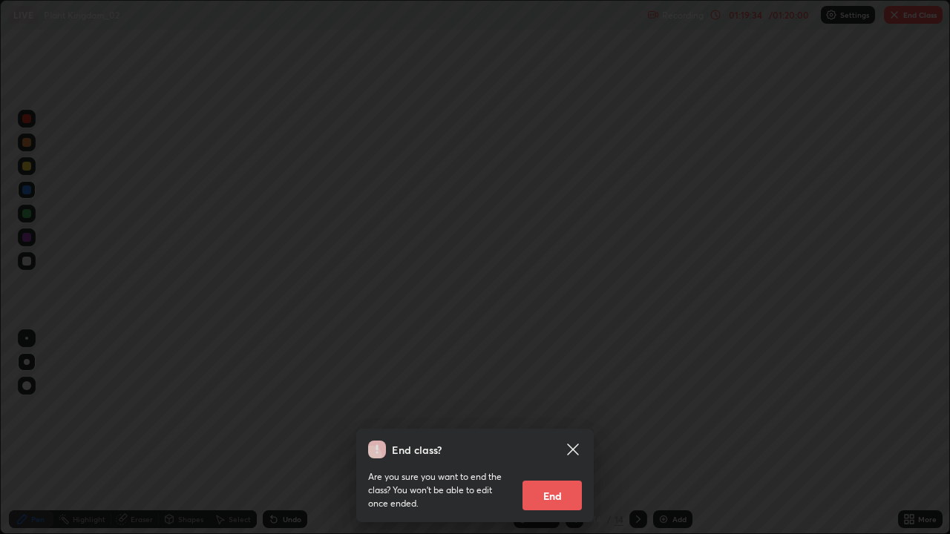
click at [549, 433] on button "End" at bounding box center [551, 496] width 59 height 30
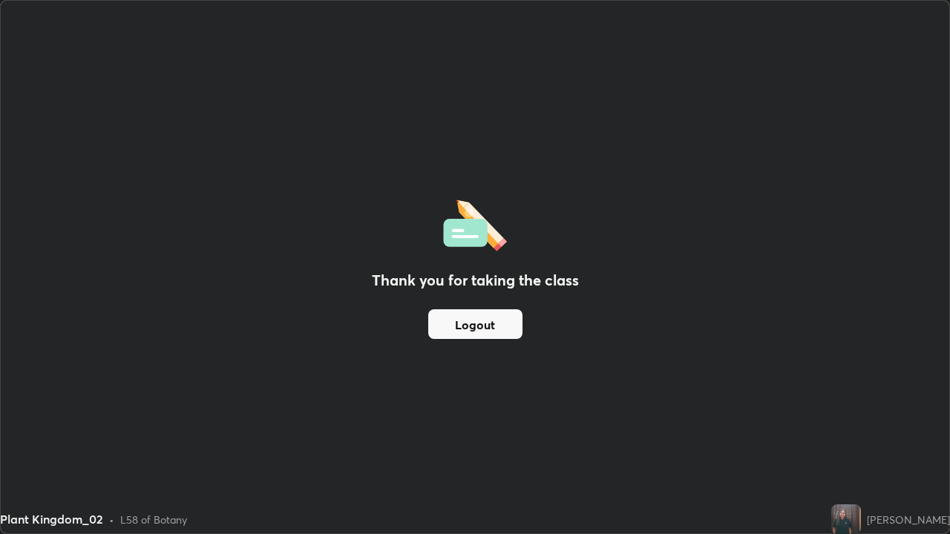
click at [472, 320] on button "Logout" at bounding box center [475, 324] width 94 height 30
click at [464, 327] on button "Logout" at bounding box center [475, 324] width 94 height 30
click at [343, 433] on div "Plant Kingdom_02 • L58 of Botany" at bounding box center [412, 519] width 825 height 30
click at [323, 433] on div "Plant Kingdom_02 • L58 of Botany" at bounding box center [412, 519] width 825 height 30
click at [334, 433] on div "Plant Kingdom_02 • L58 of Botany" at bounding box center [412, 519] width 825 height 30
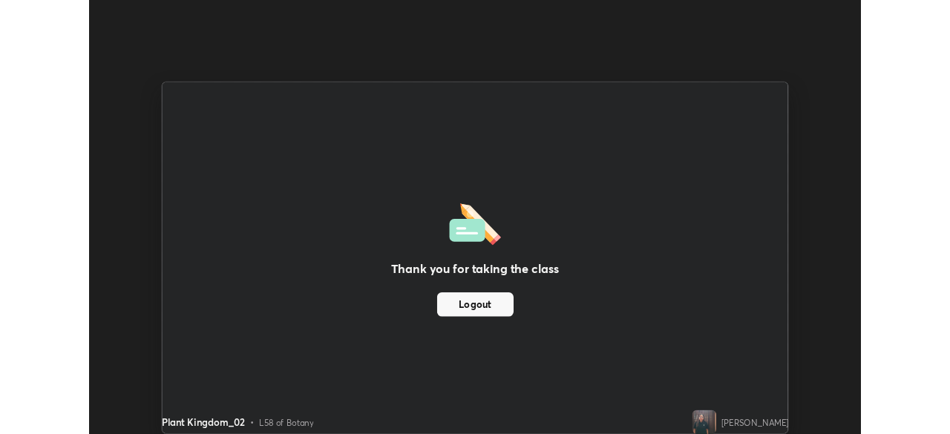
scroll to position [73754, 73238]
